Goal: Transaction & Acquisition: Purchase product/service

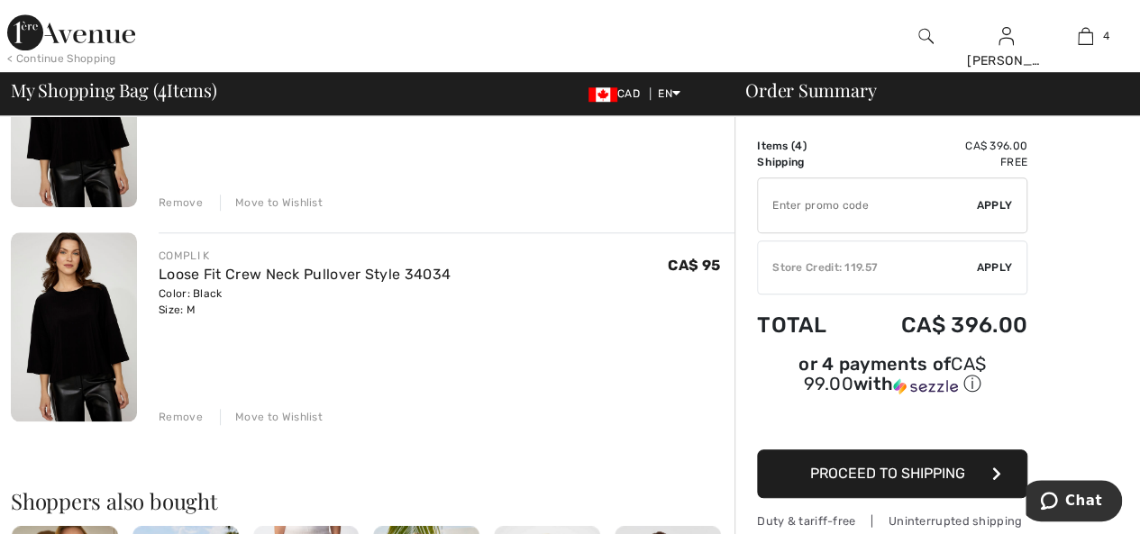
scroll to position [701, 0]
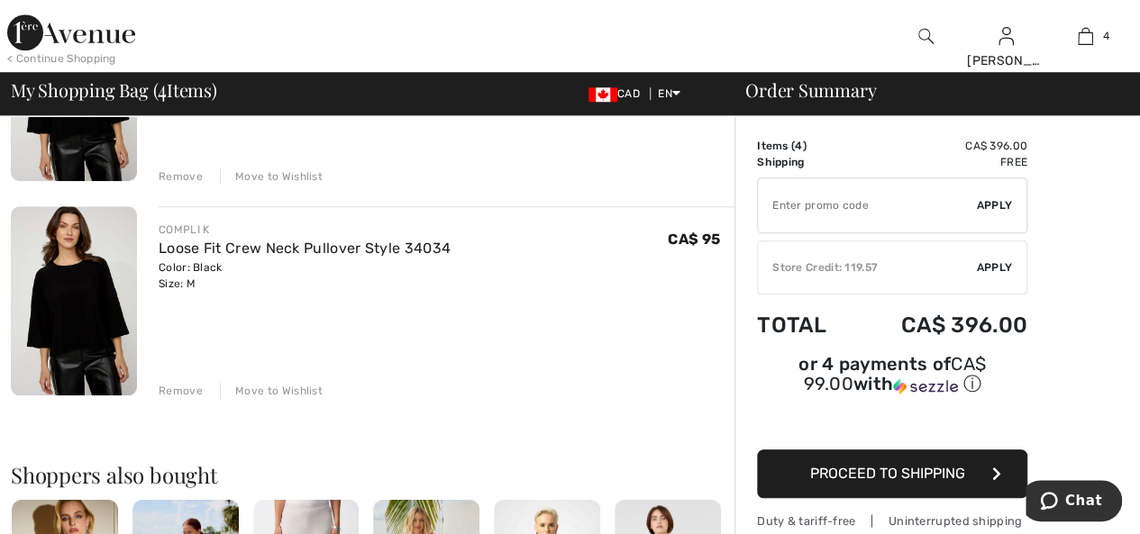
click at [170, 387] on div "Remove" at bounding box center [181, 391] width 44 height 16
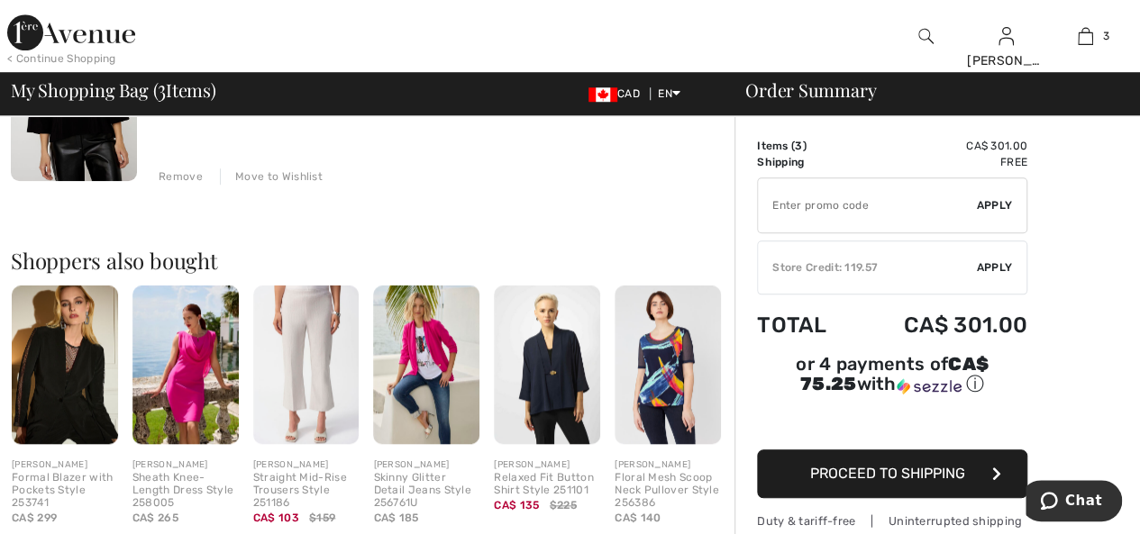
click at [171, 174] on div "Remove" at bounding box center [181, 177] width 44 height 16
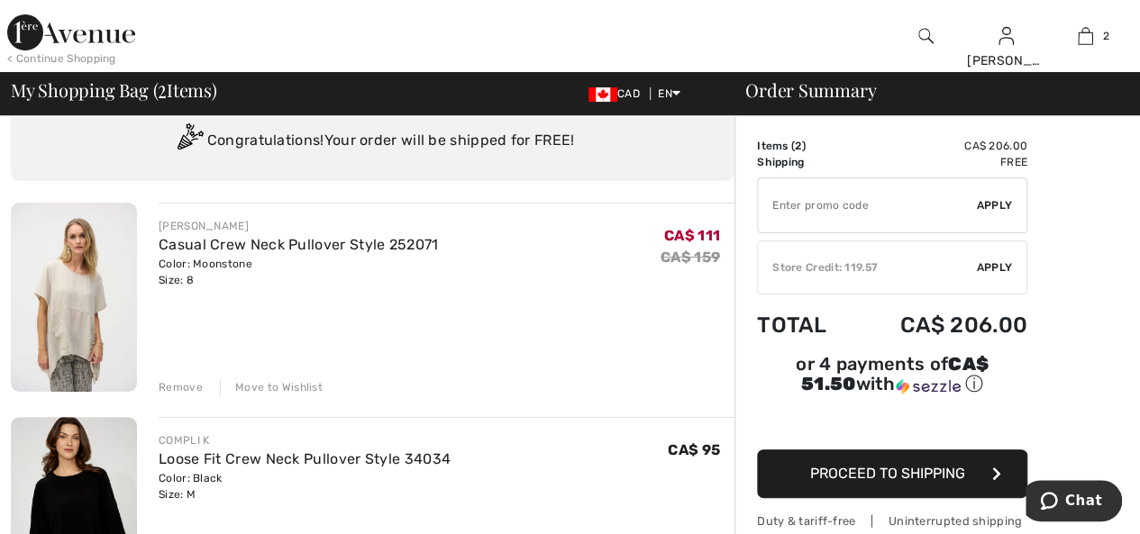
scroll to position [58, 0]
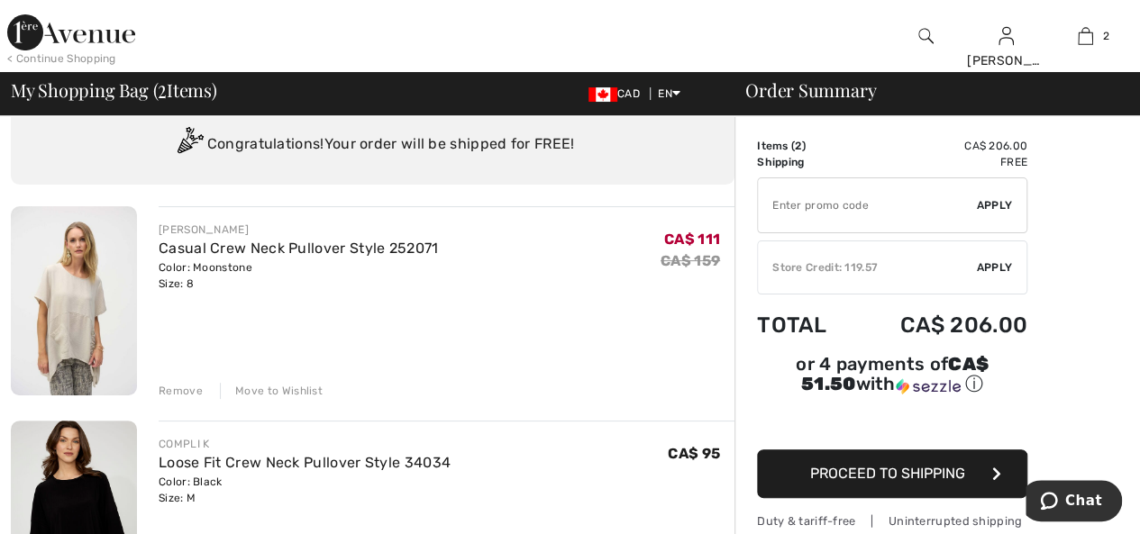
click at [86, 351] on img at bounding box center [74, 300] width 126 height 189
